Goal: Transaction & Acquisition: Purchase product/service

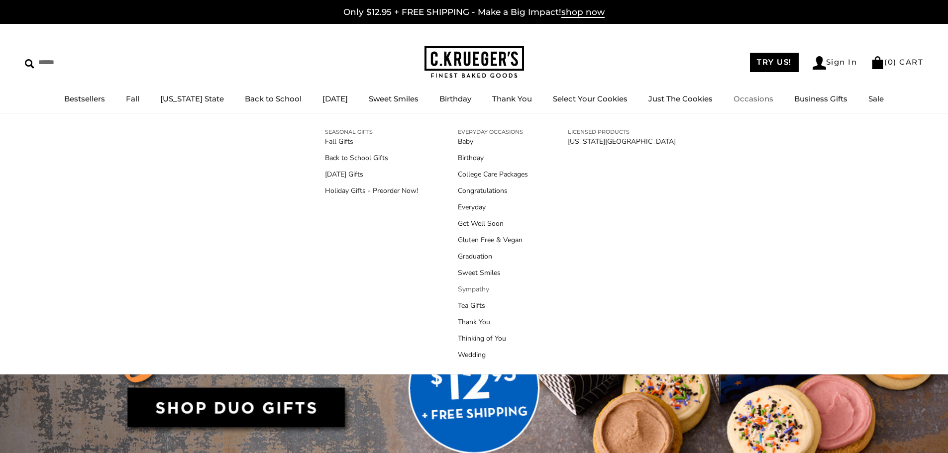
click at [483, 288] on link "Sympathy" at bounding box center [493, 289] width 70 height 10
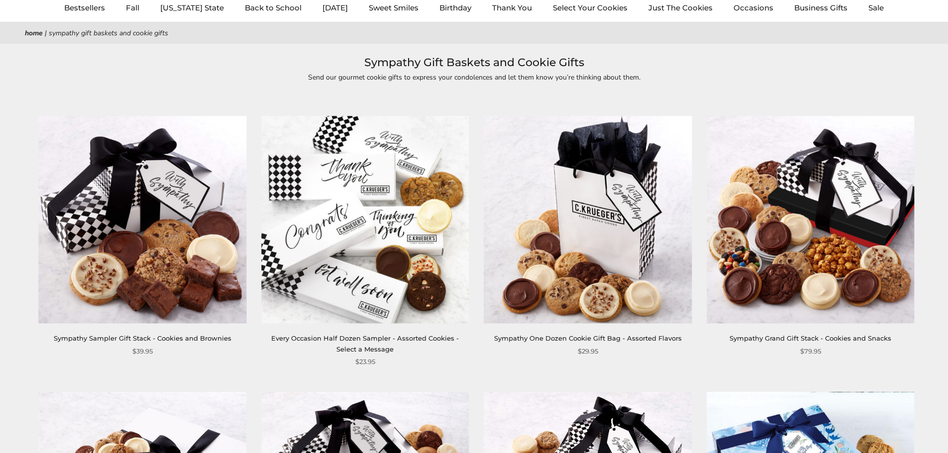
scroll to position [100, 0]
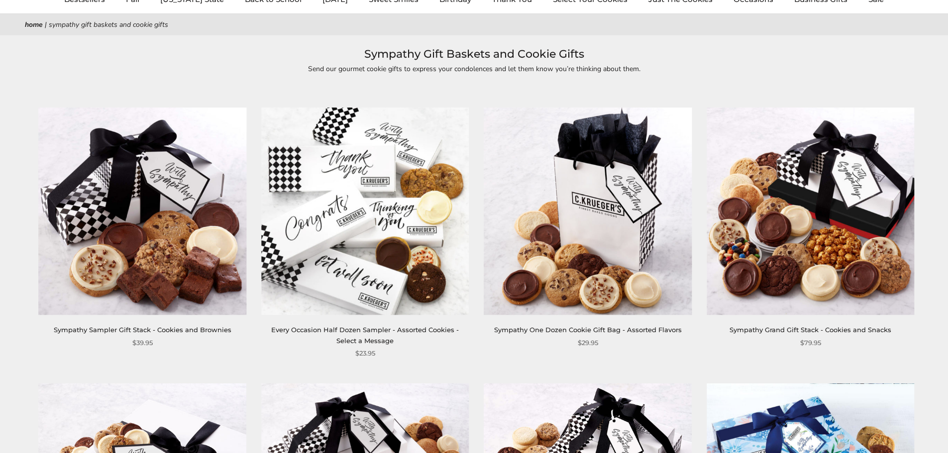
click at [188, 231] on img at bounding box center [143, 211] width 208 height 208
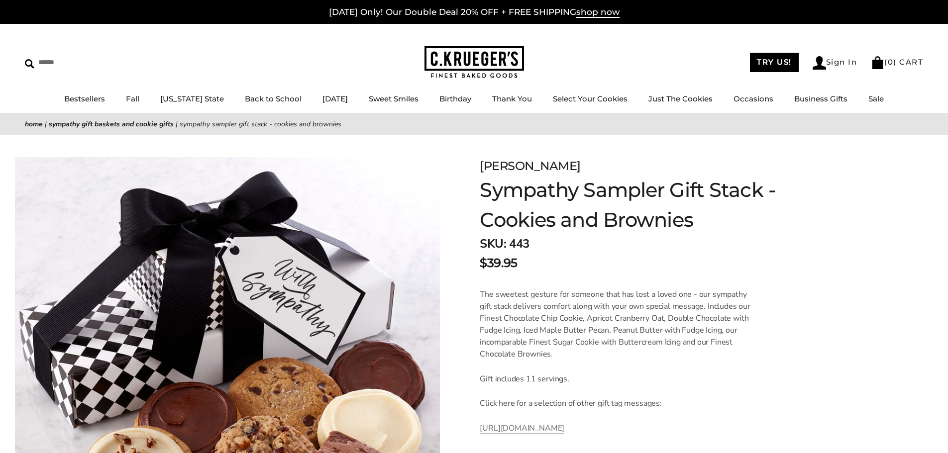
click at [890, 298] on form "C.KRUEGER'S Sympathy Sampler Gift Stack - Cookies and Brownies SKU: 443 $39.95 …" at bounding box center [701, 433] width 443 height 552
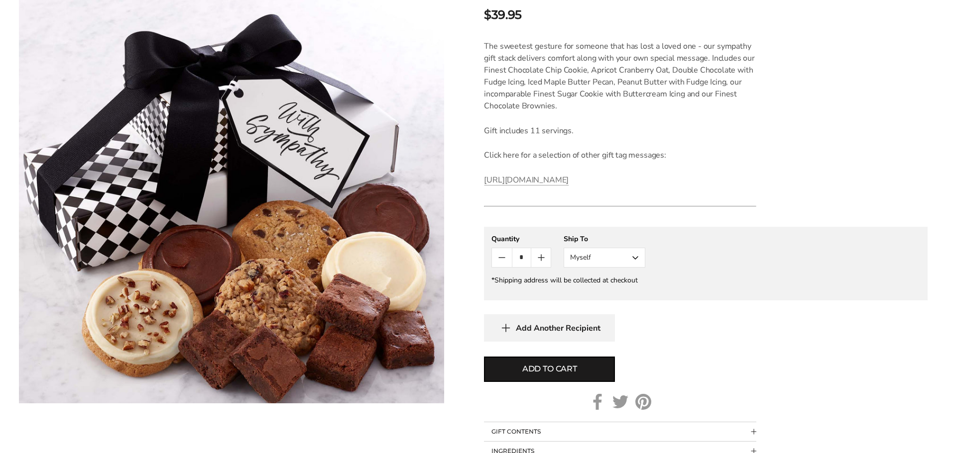
scroll to position [249, 0]
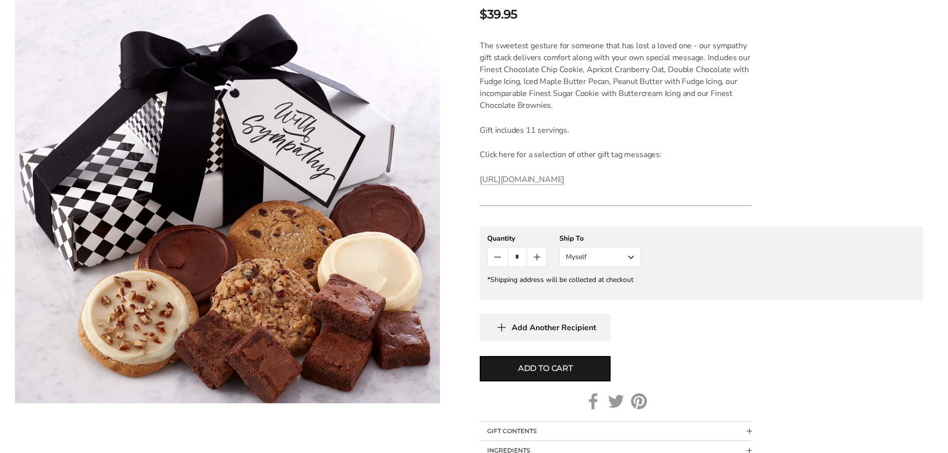
click at [620, 260] on button "Myself" at bounding box center [600, 257] width 82 height 20
click at [615, 294] on button "Other Recipient" at bounding box center [600, 294] width 81 height 18
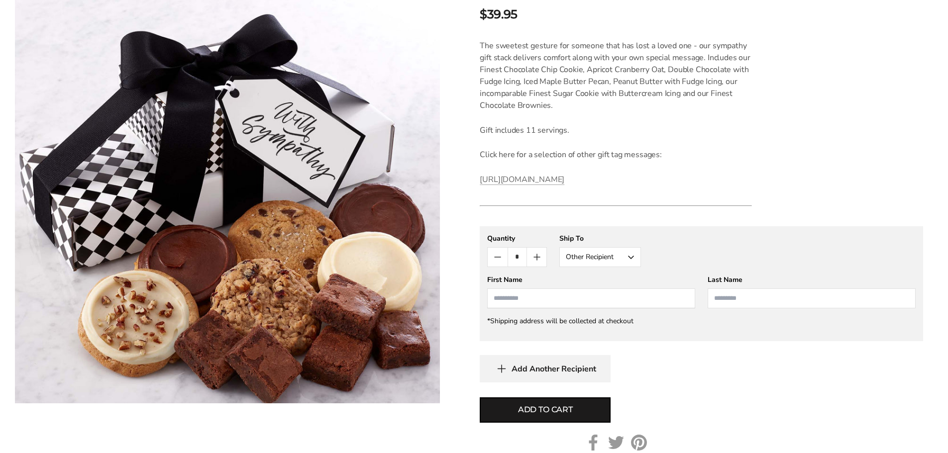
click at [552, 298] on input "First Name" at bounding box center [591, 299] width 208 height 20
type input "*"
click at [566, 303] on input "**********" at bounding box center [591, 299] width 208 height 20
type input "**********"
click at [727, 298] on input "Last Name" at bounding box center [812, 299] width 208 height 20
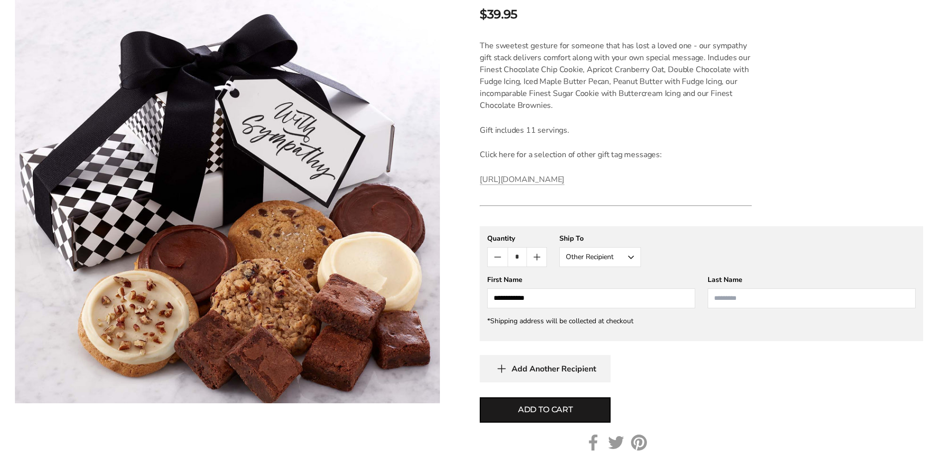
type input "*"
type input "******"
click at [548, 414] on span "Add to cart" at bounding box center [545, 410] width 55 height 12
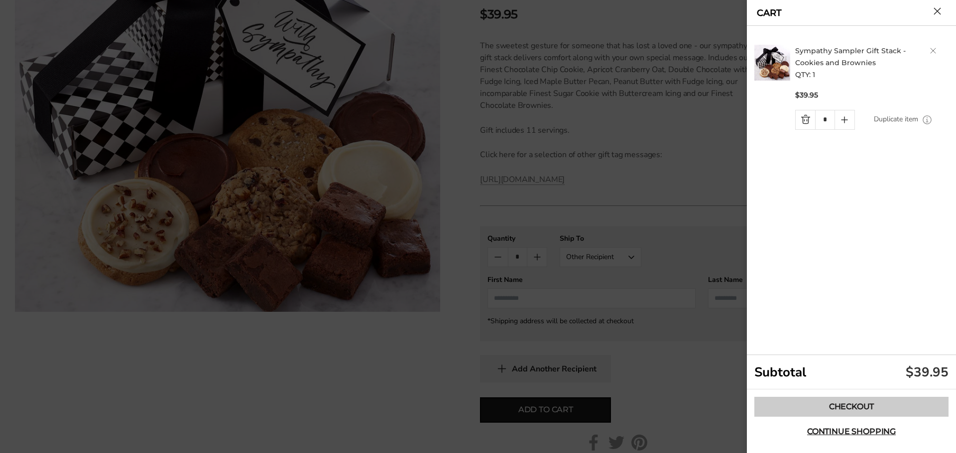
click at [850, 409] on link "Checkout" at bounding box center [851, 407] width 194 height 20
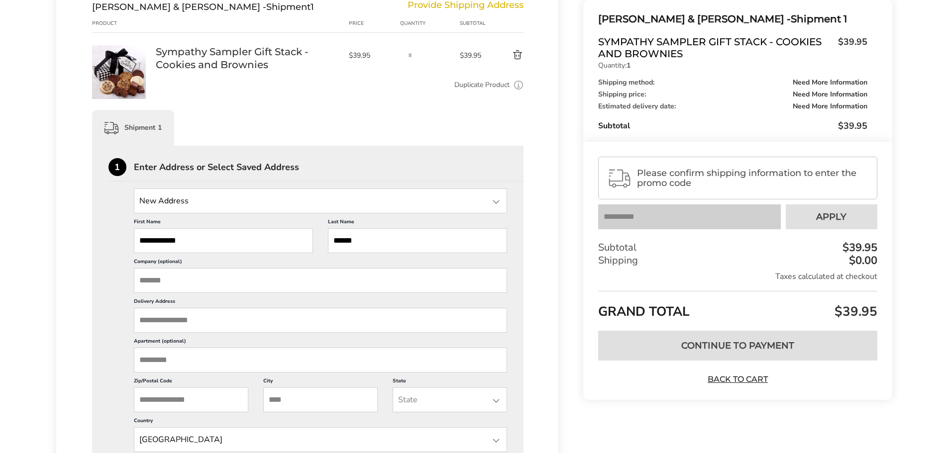
scroll to position [149, 0]
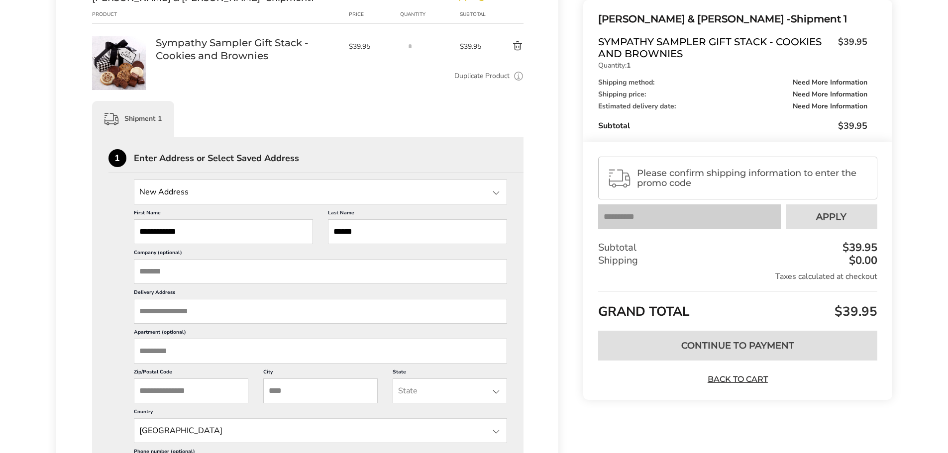
click at [166, 314] on input "Delivery Address" at bounding box center [321, 311] width 374 height 25
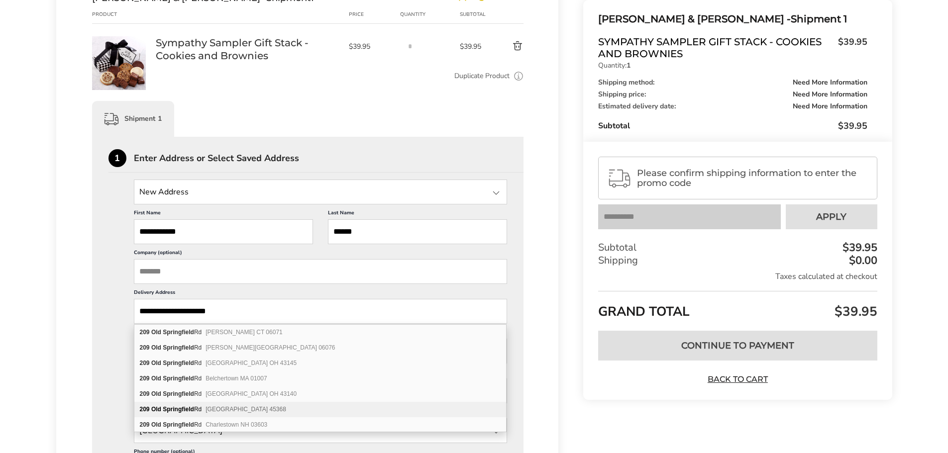
click at [283, 410] on div "209 Old Springfield Rd South Charleston OH 45368" at bounding box center [320, 409] width 372 height 15
type input "**********"
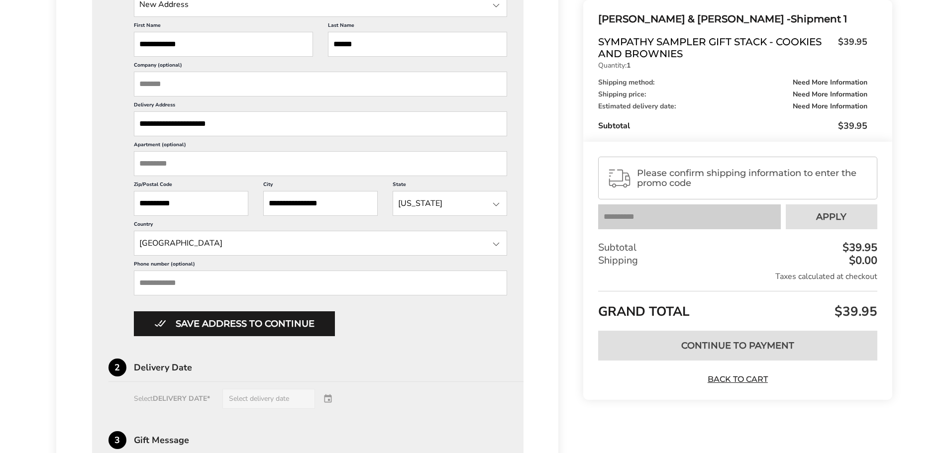
scroll to position [348, 0]
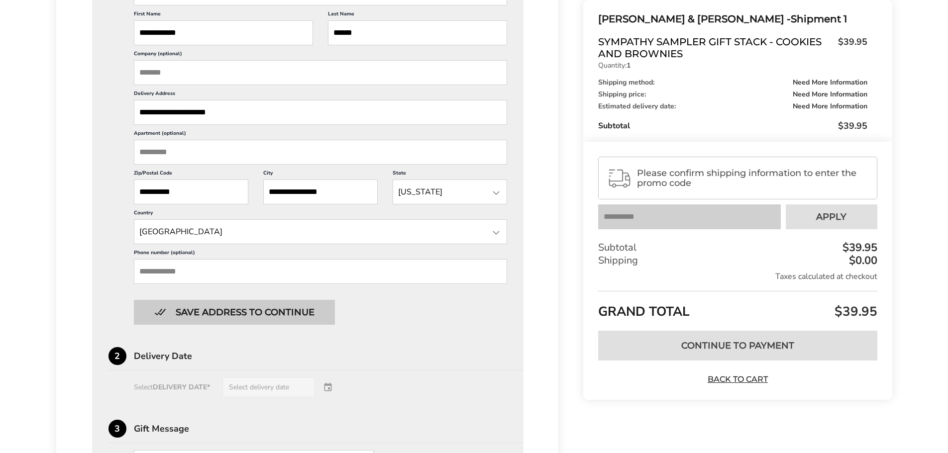
click at [241, 315] on button "Save address to continue" at bounding box center [234, 312] width 201 height 25
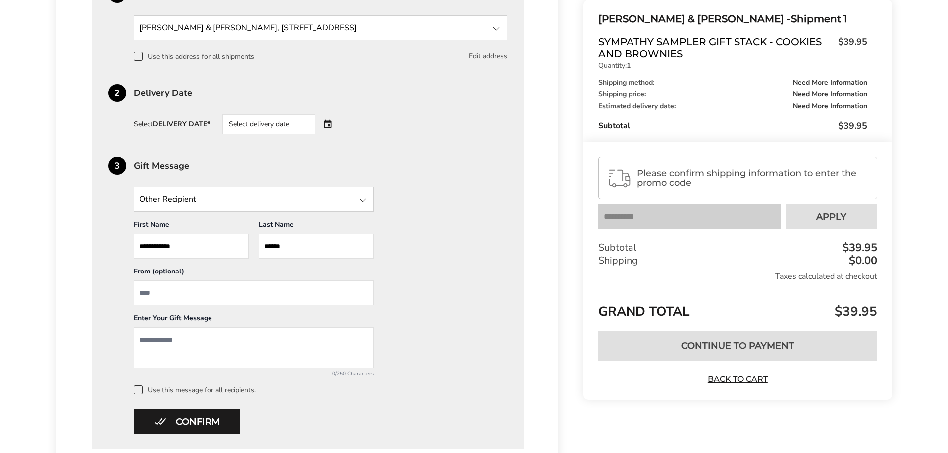
scroll to position [291, 0]
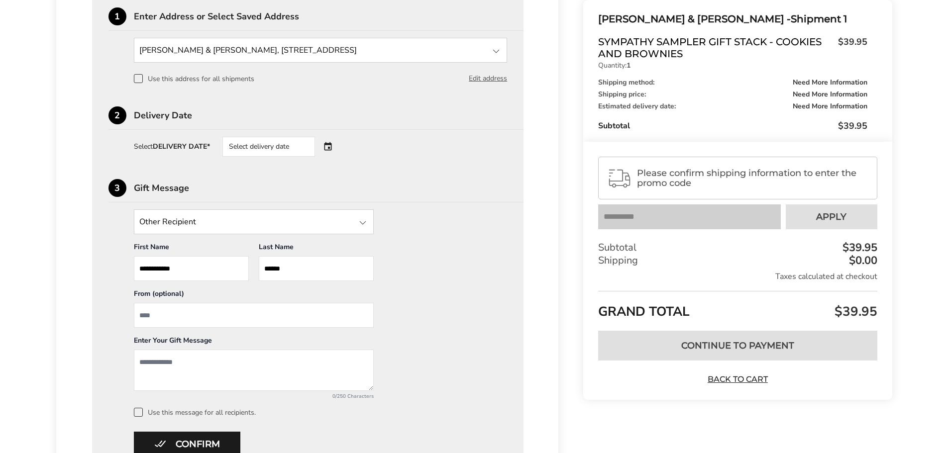
click at [269, 143] on div "Select delivery date" at bounding box center [268, 147] width 93 height 20
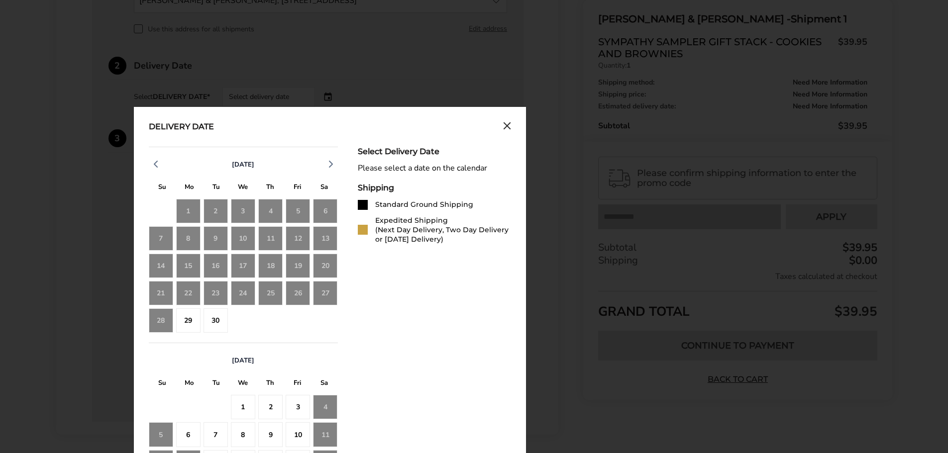
scroll to position [391, 0]
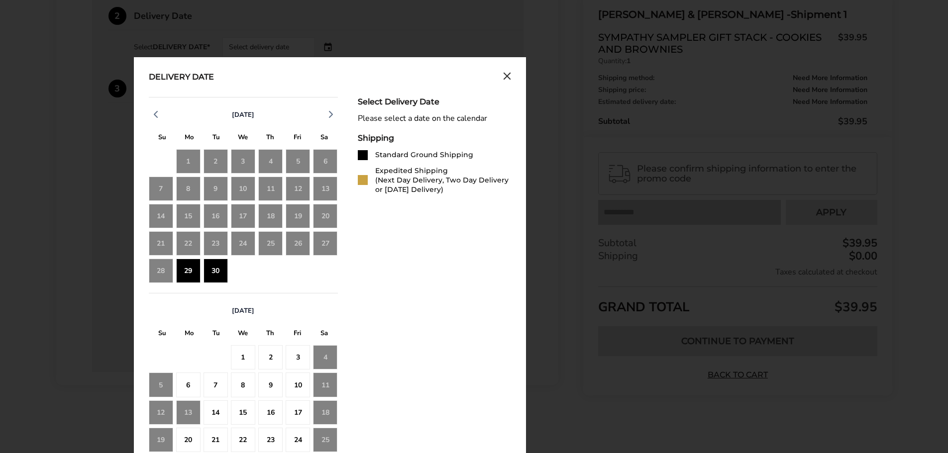
click at [181, 265] on div "29" at bounding box center [188, 271] width 24 height 24
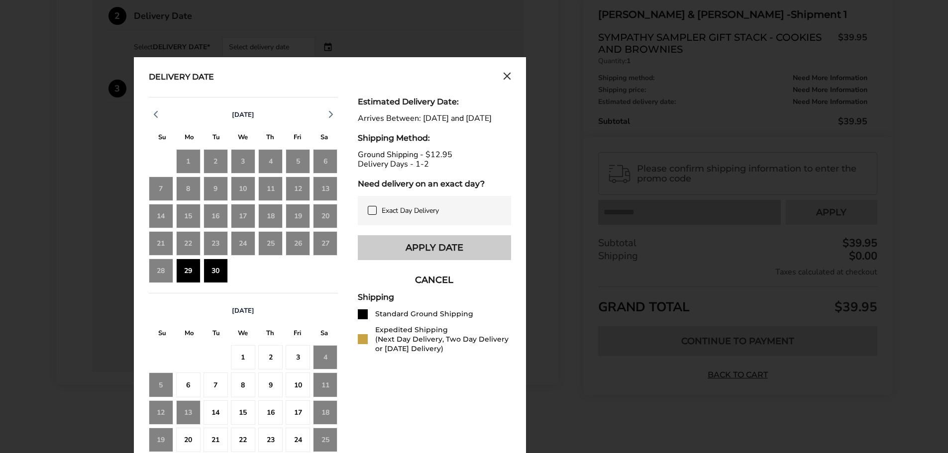
click at [448, 257] on button "Apply Date" at bounding box center [434, 247] width 153 height 25
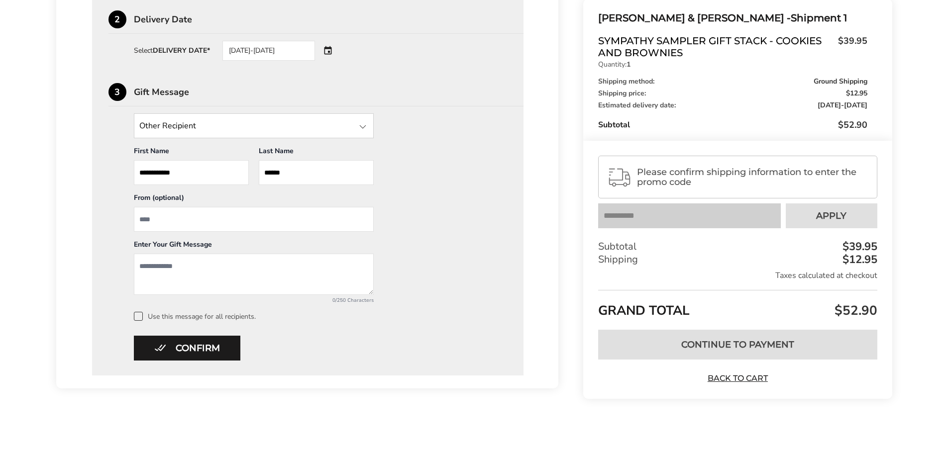
click at [193, 218] on input "From" at bounding box center [254, 219] width 240 height 25
type input "**********"
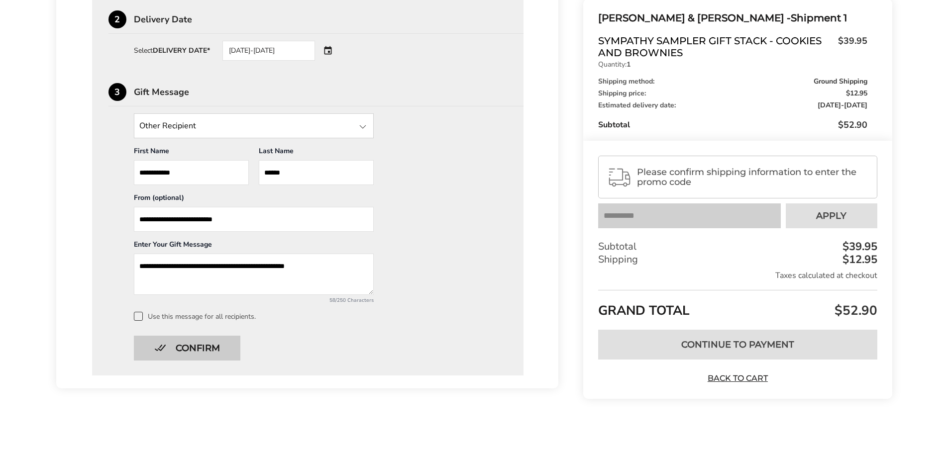
type textarea "**********"
click at [191, 347] on button "Confirm" at bounding box center [187, 348] width 106 height 25
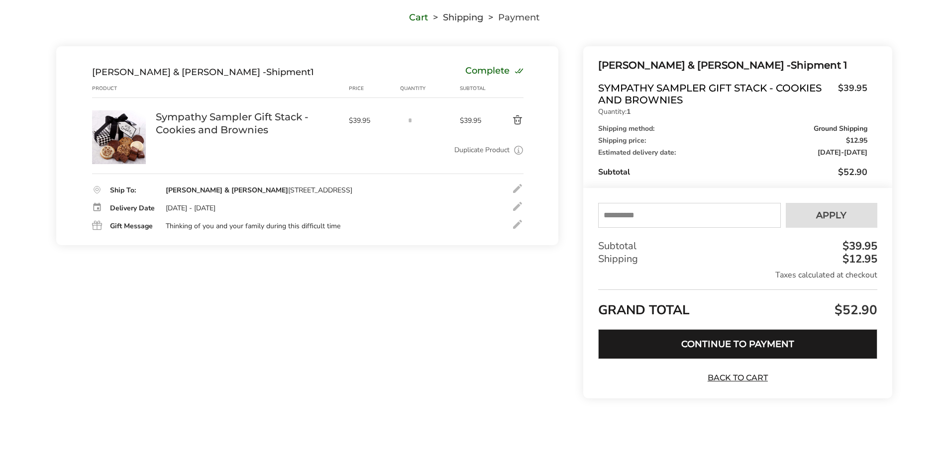
click at [731, 351] on button "Continue to Payment" at bounding box center [737, 344] width 279 height 30
